Goal: Information Seeking & Learning: Compare options

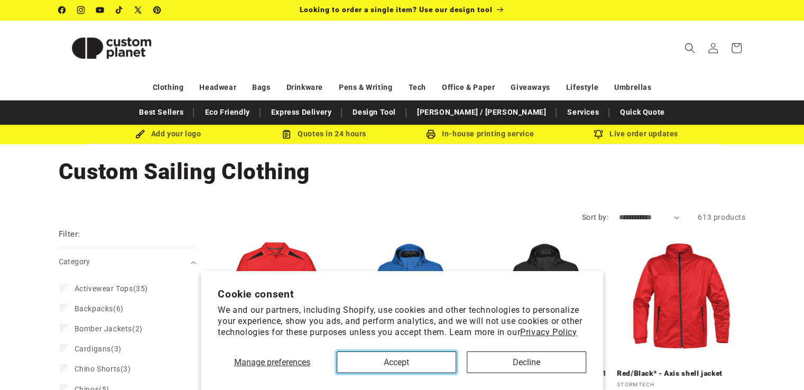
click at [427, 362] on button "Accept" at bounding box center [396, 363] width 119 height 22
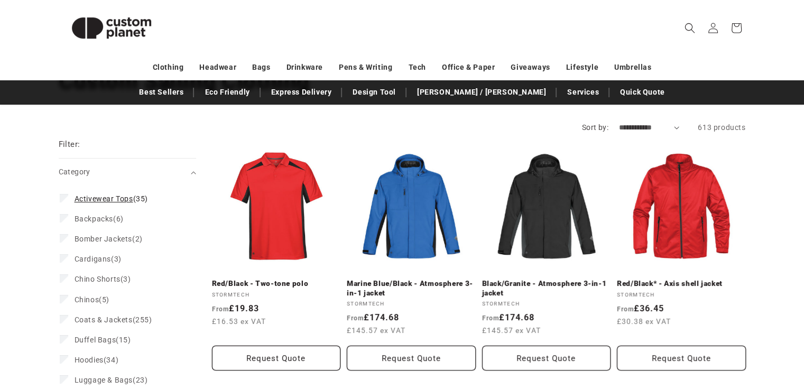
scroll to position [91, 0]
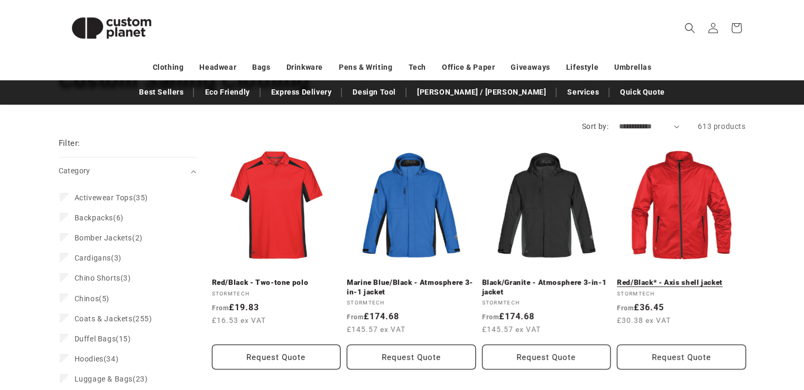
click at [682, 278] on link "Red/Black* - Axis shell jacket" at bounding box center [681, 283] width 129 height 10
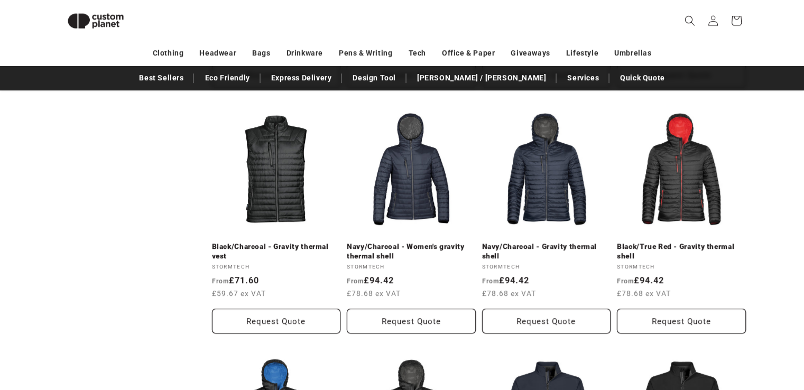
scroll to position [602, 0]
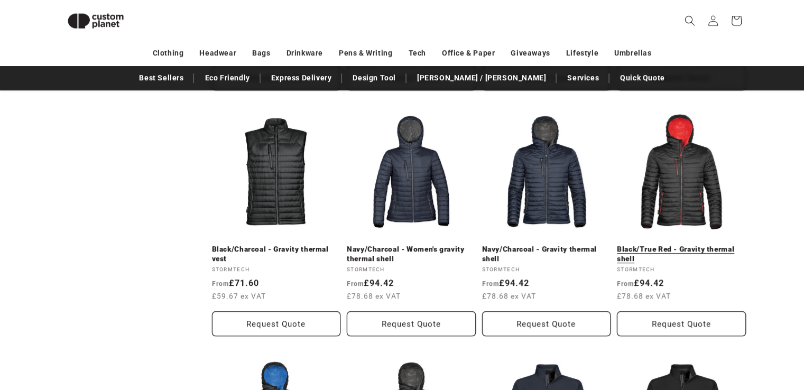
click at [670, 245] on link "Black/True Red - Gravity thermal shell" at bounding box center [681, 254] width 129 height 19
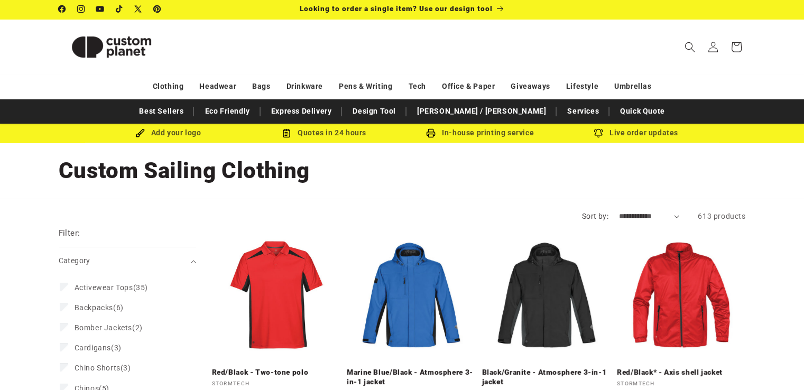
scroll to position [0, 0]
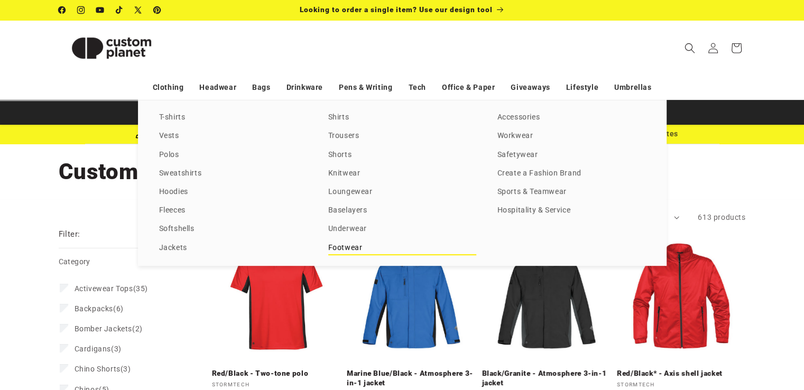
click at [347, 246] on link "Footwear" at bounding box center [402, 248] width 148 height 14
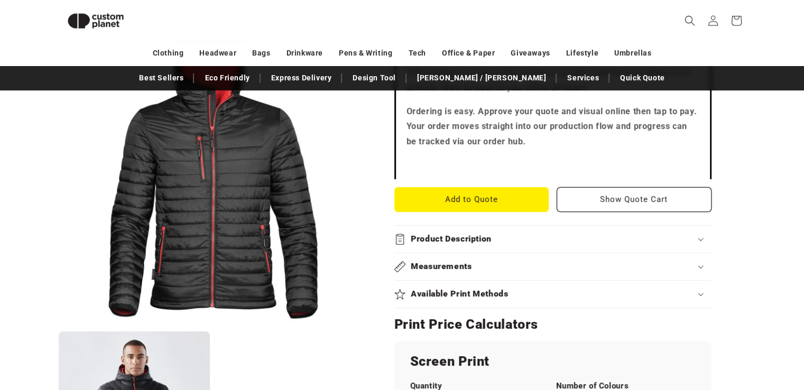
scroll to position [360, 0]
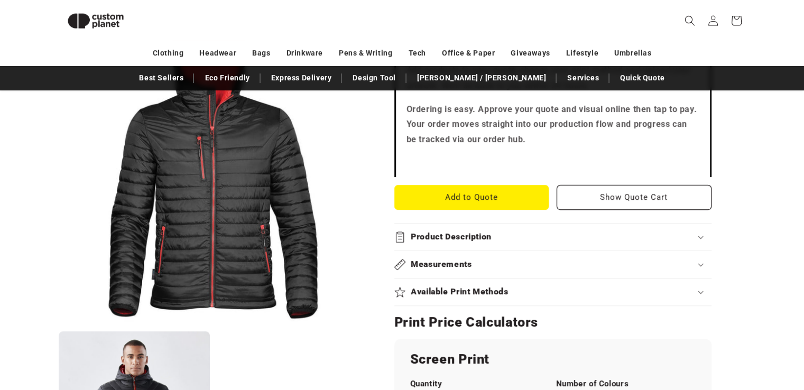
click at [517, 236] on div "Product Description" at bounding box center [552, 237] width 317 height 11
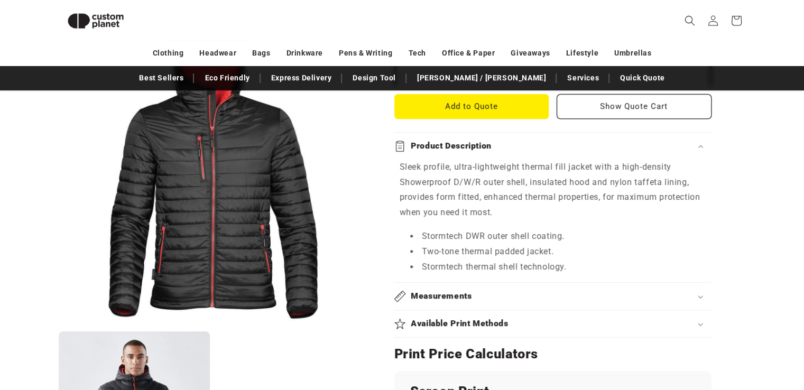
scroll to position [450, 0]
click at [692, 292] on div "Measurements" at bounding box center [552, 296] width 317 height 11
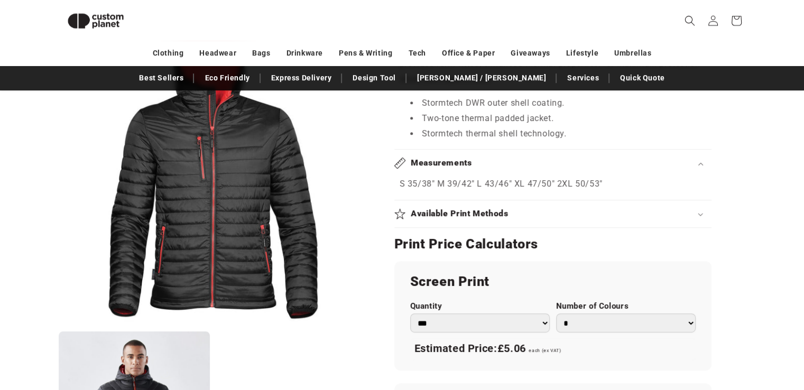
scroll to position [584, 0]
click at [691, 211] on div "Available Print Methods" at bounding box center [552, 213] width 317 height 11
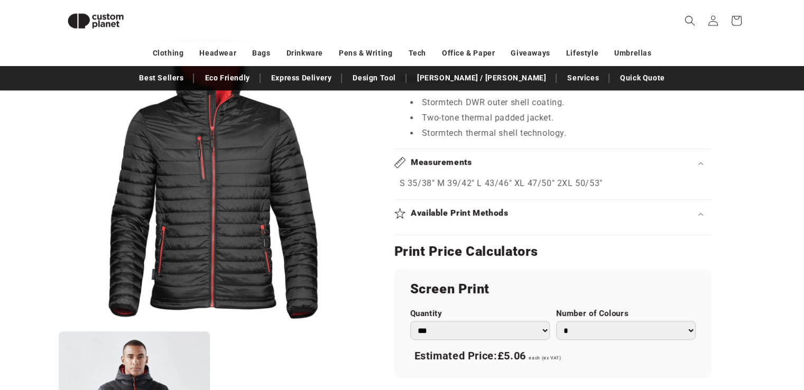
click at [703, 214] on icon at bounding box center [700, 214] width 5 height 3
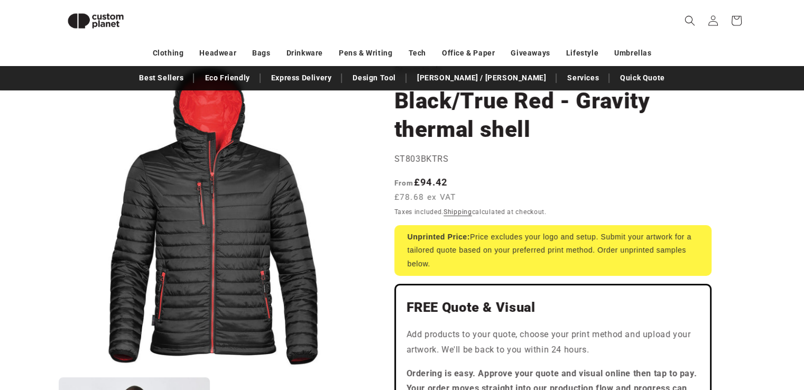
scroll to position [0, 0]
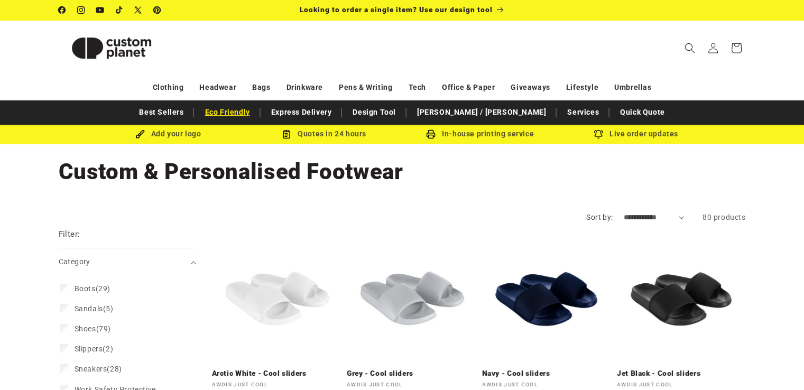
click at [255, 111] on link "Eco Friendly" at bounding box center [227, 112] width 56 height 19
